Goal: Complete application form: Complete application form

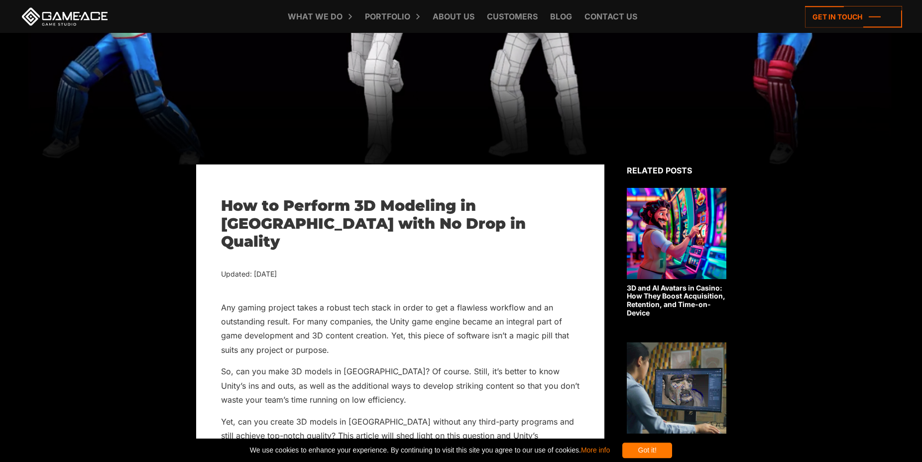
scroll to position [305, 0]
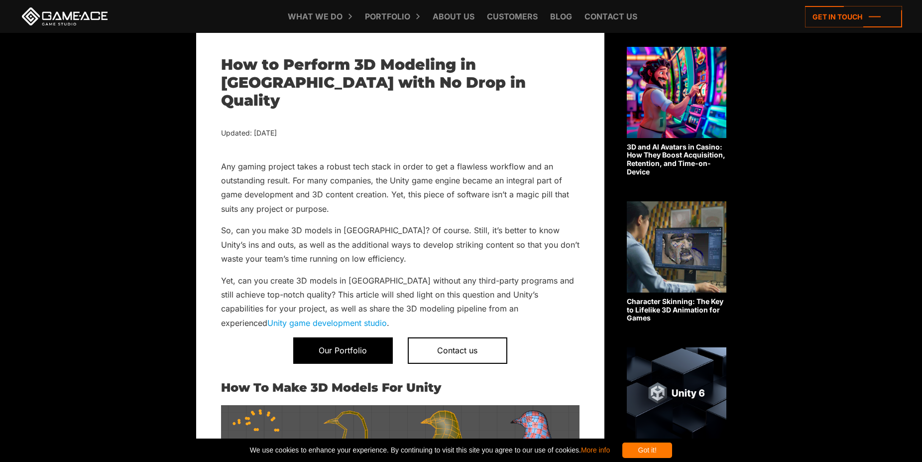
click at [358, 337] on span "Our Portfolio" at bounding box center [343, 350] width 100 height 26
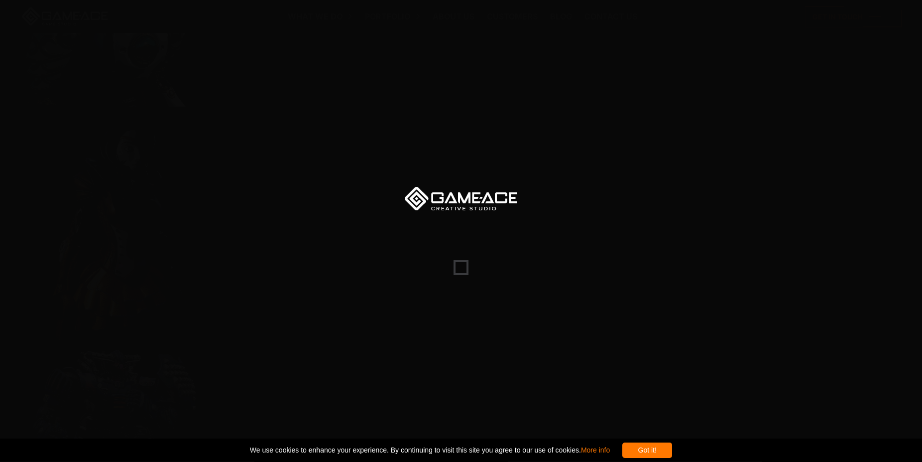
scroll to position [254, 0]
click at [504, 212] on div at bounding box center [461, 231] width 922 height 462
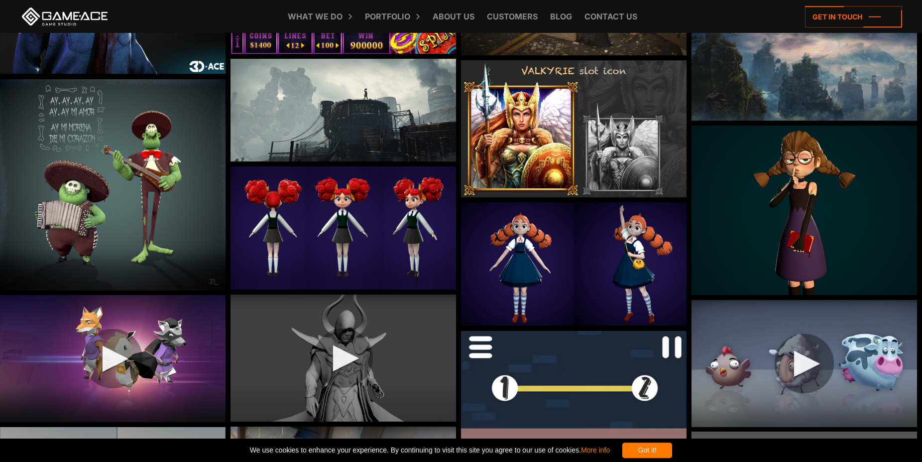
scroll to position [4013, 0]
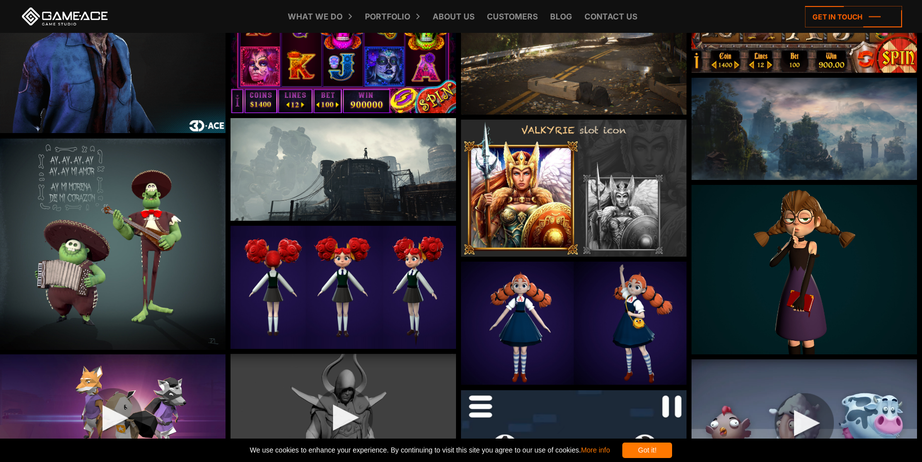
click at [73, 16] on link at bounding box center [65, 16] width 90 height 18
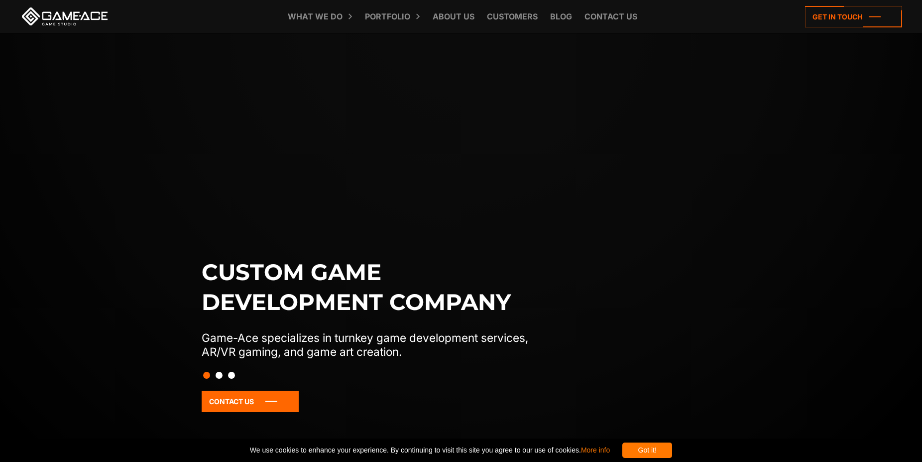
scroll to position [660, 0]
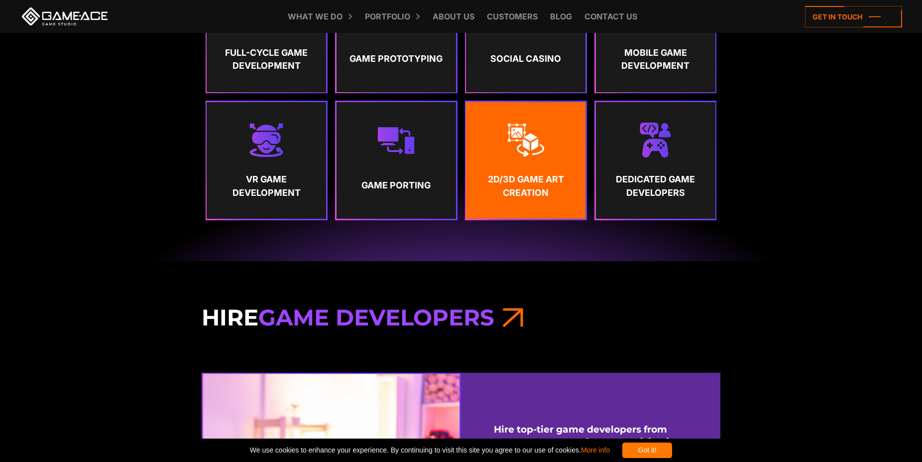
click at [515, 196] on strong "2D/3D Game Art Creation" at bounding box center [526, 186] width 101 height 26
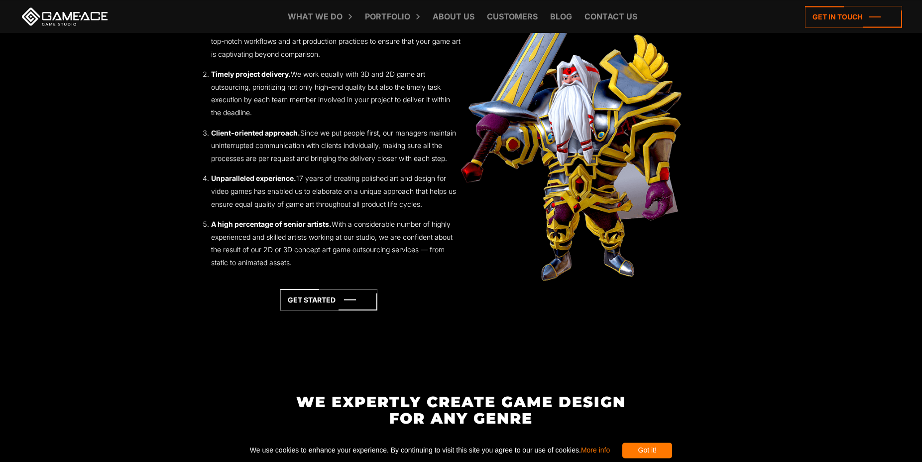
scroll to position [1321, 0]
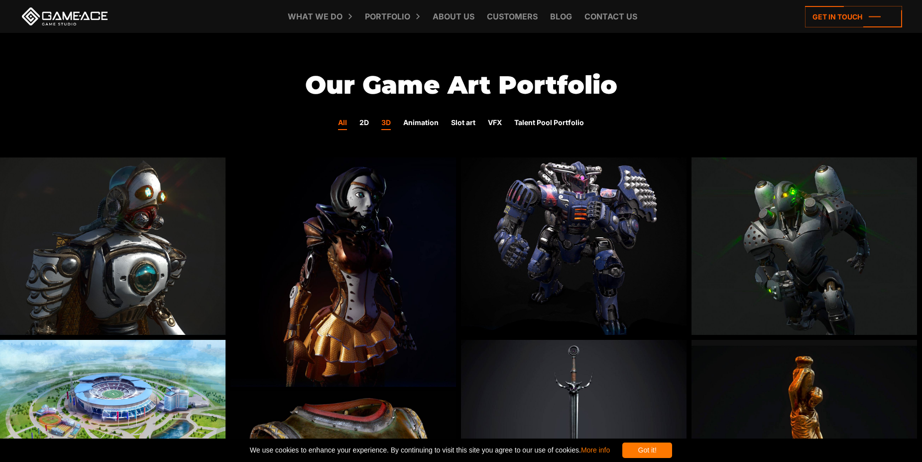
click at [390, 124] on link "3D" at bounding box center [386, 123] width 9 height 13
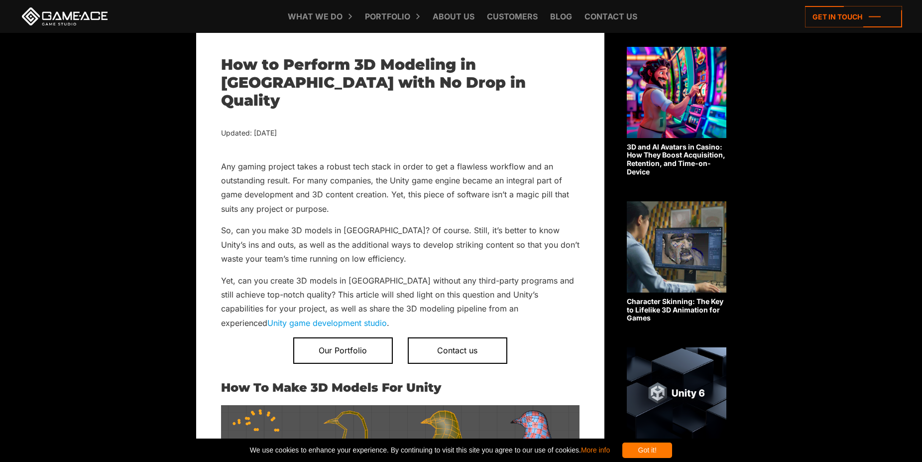
scroll to position [305, 0]
click at [387, 318] on link "Unity game development studio" at bounding box center [327, 323] width 120 height 10
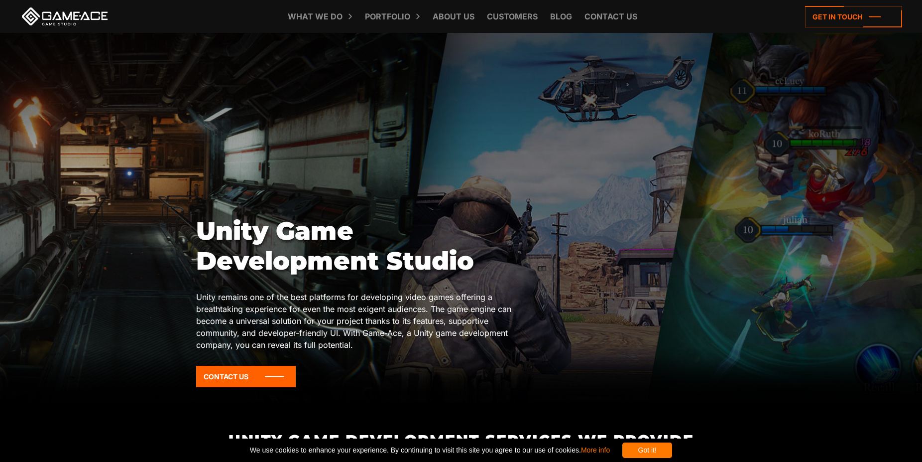
scroll to position [102, 0]
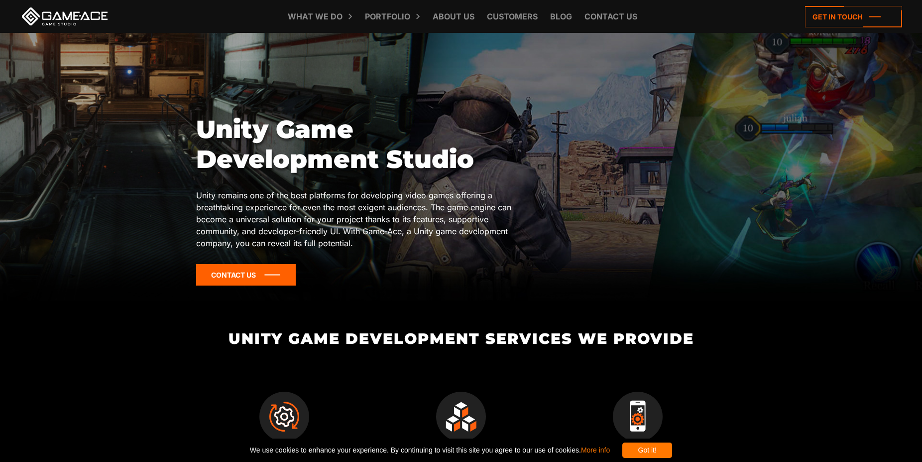
click at [254, 277] on icon at bounding box center [246, 274] width 100 height 21
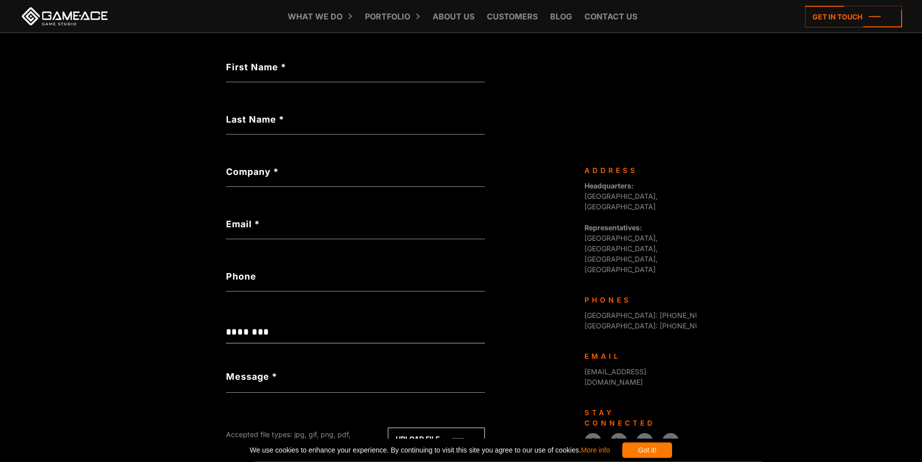
scroll to position [210, 0]
click at [300, 69] on label "First Name *" at bounding box center [355, 67] width 259 height 13
click at [300, 69] on input "First Name *" at bounding box center [355, 71] width 259 height 23
type input "*"
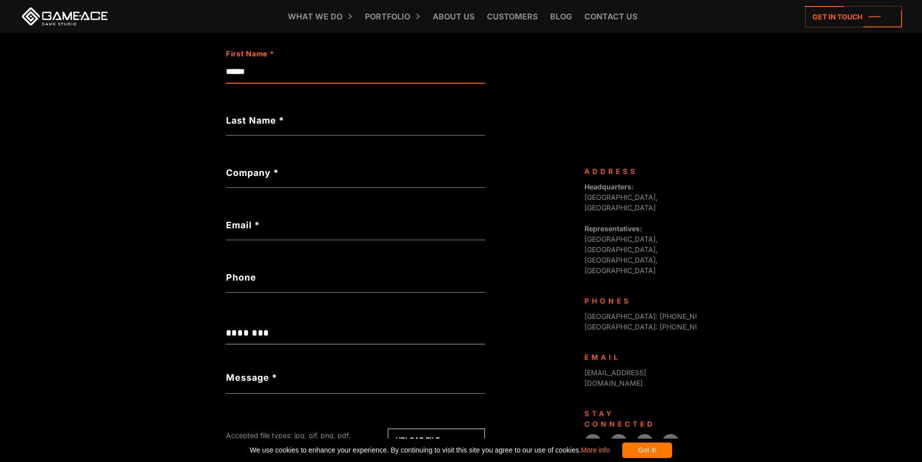
type input "******"
click at [273, 114] on label "Last Name *" at bounding box center [355, 120] width 259 height 13
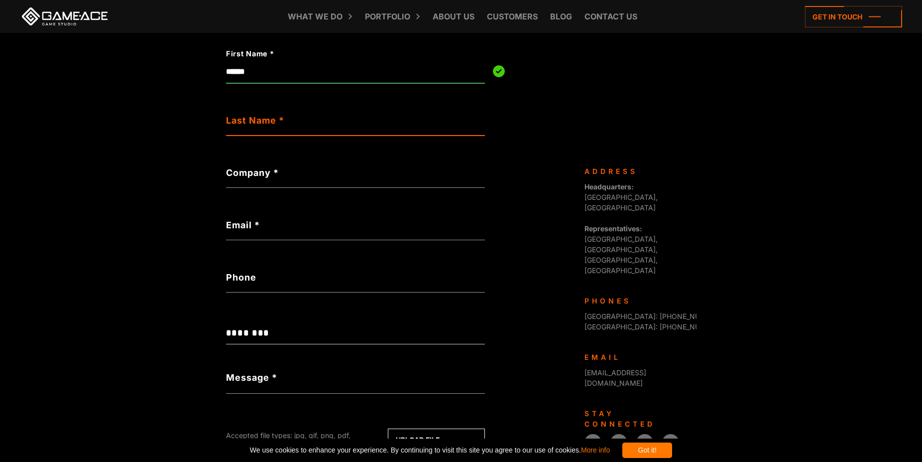
click at [273, 114] on input "Last Name *" at bounding box center [355, 124] width 259 height 23
type input "*******"
click at [276, 173] on label "Company *" at bounding box center [355, 172] width 259 height 13
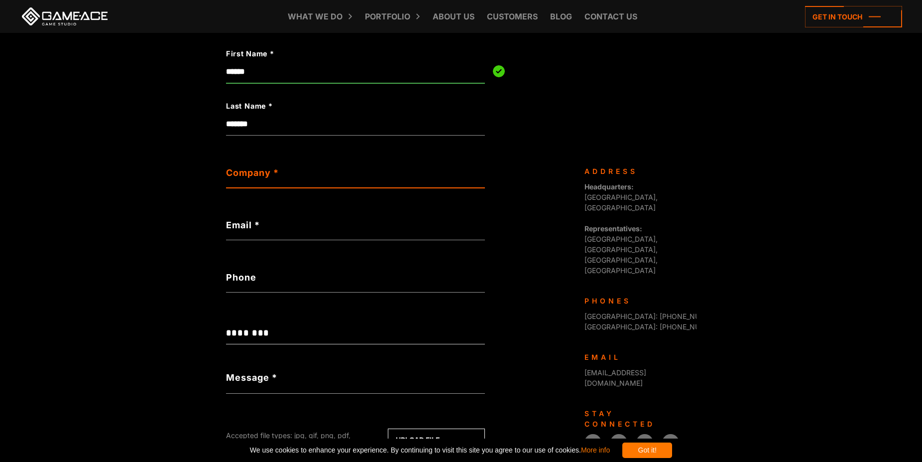
click at [276, 173] on input "Company *" at bounding box center [355, 176] width 259 height 23
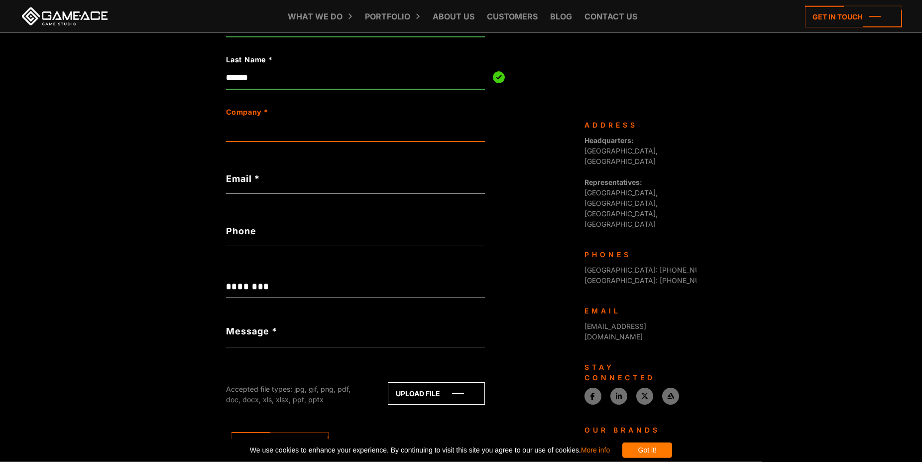
scroll to position [260, 0]
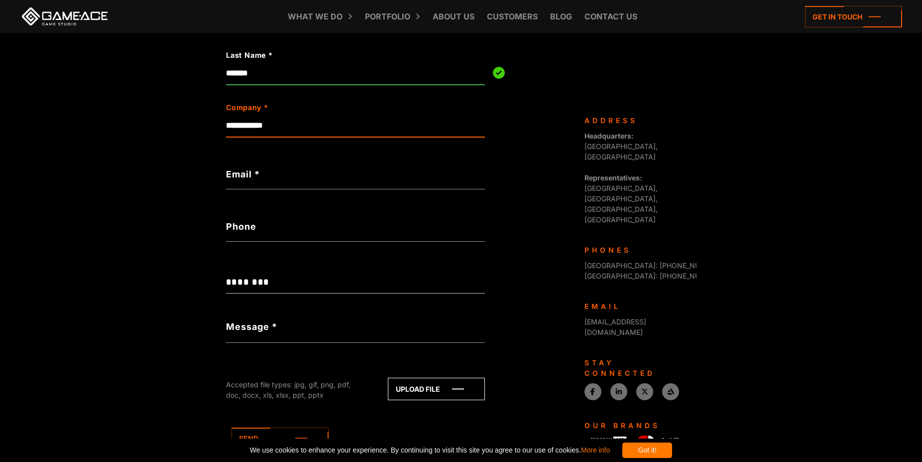
type input "**********"
click at [271, 177] on label "Email *" at bounding box center [355, 173] width 259 height 13
click at [271, 177] on input "Email *" at bounding box center [355, 177] width 259 height 23
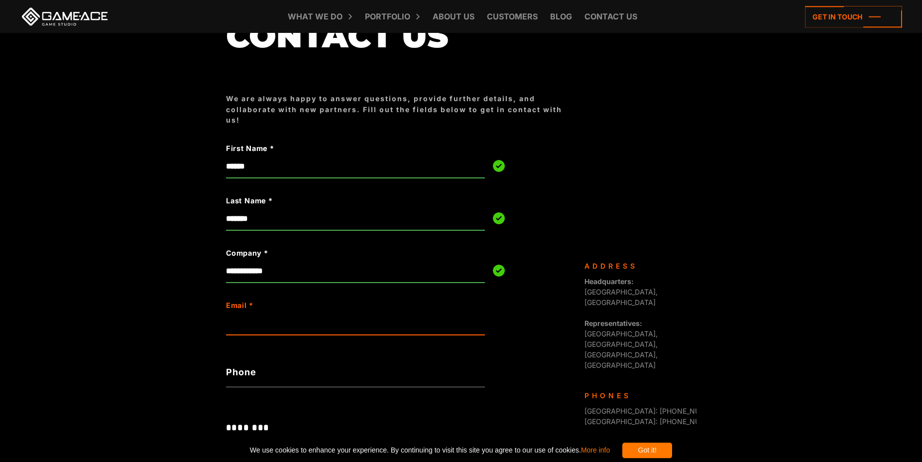
scroll to position [6, 0]
